Goal: Transaction & Acquisition: Purchase product/service

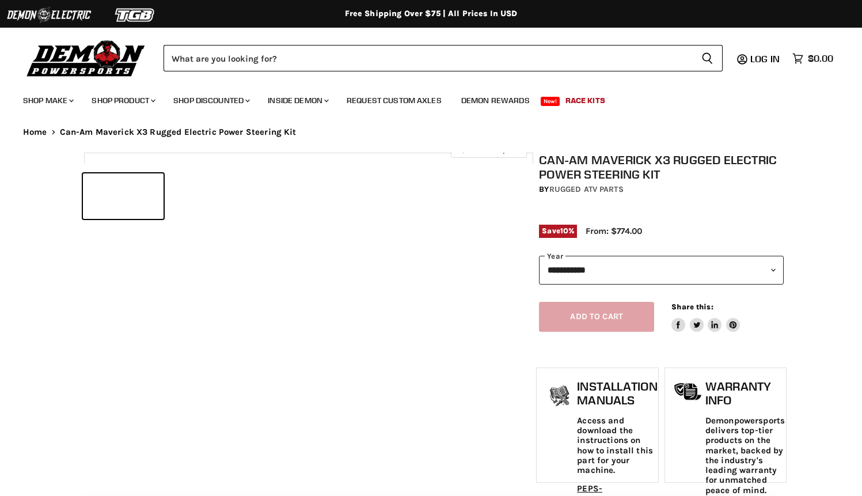
select select "******"
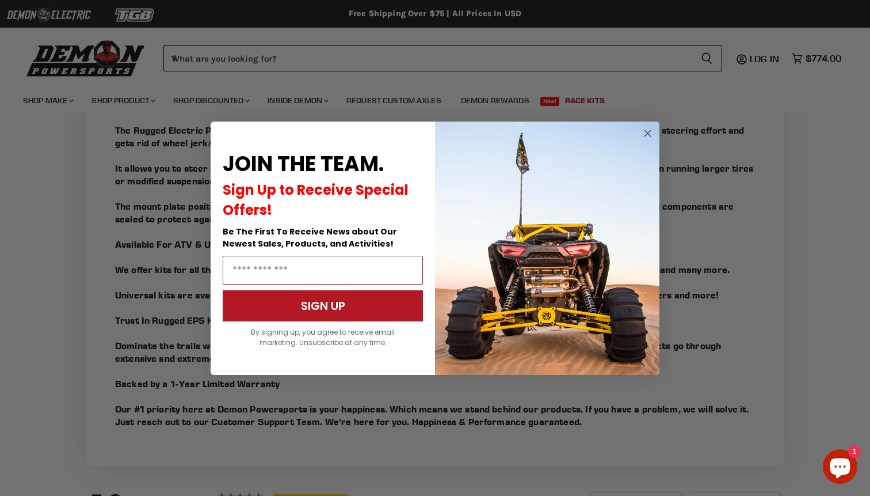
scroll to position [991, 0]
